Goal: Find specific page/section: Find specific page/section

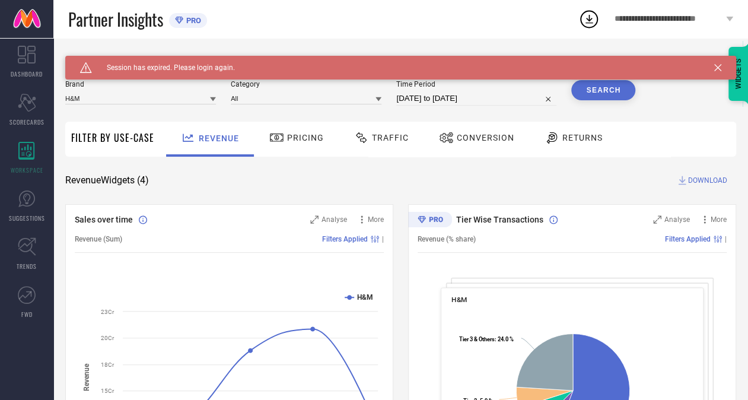
click at [28, 21] on link at bounding box center [26, 19] width 53 height 38
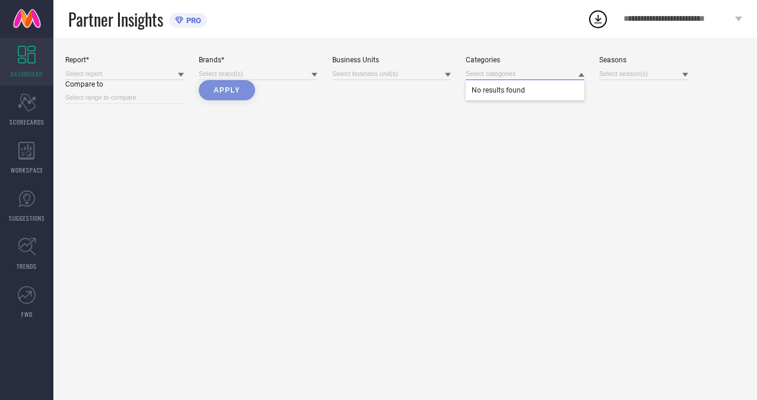
click at [471, 75] on input at bounding box center [524, 74] width 119 height 12
click at [410, 71] on input at bounding box center [391, 74] width 119 height 12
click at [33, 11] on link at bounding box center [26, 19] width 53 height 38
click at [426, 80] on input at bounding box center [391, 74] width 119 height 12
click at [432, 70] on input at bounding box center [391, 74] width 119 height 12
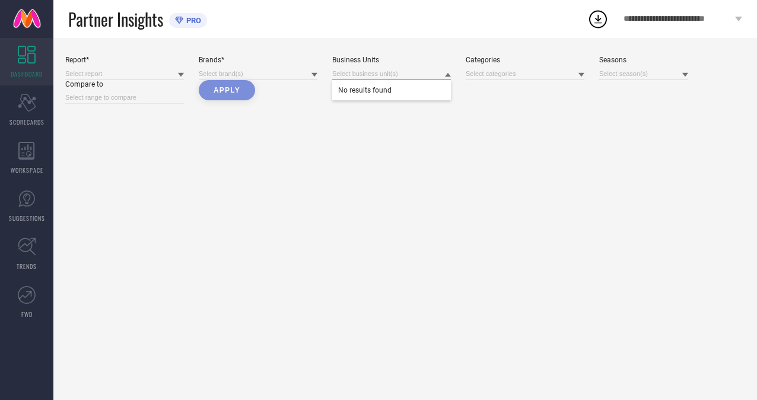
click at [432, 70] on input at bounding box center [391, 74] width 119 height 12
